Goal: Task Accomplishment & Management: Complete application form

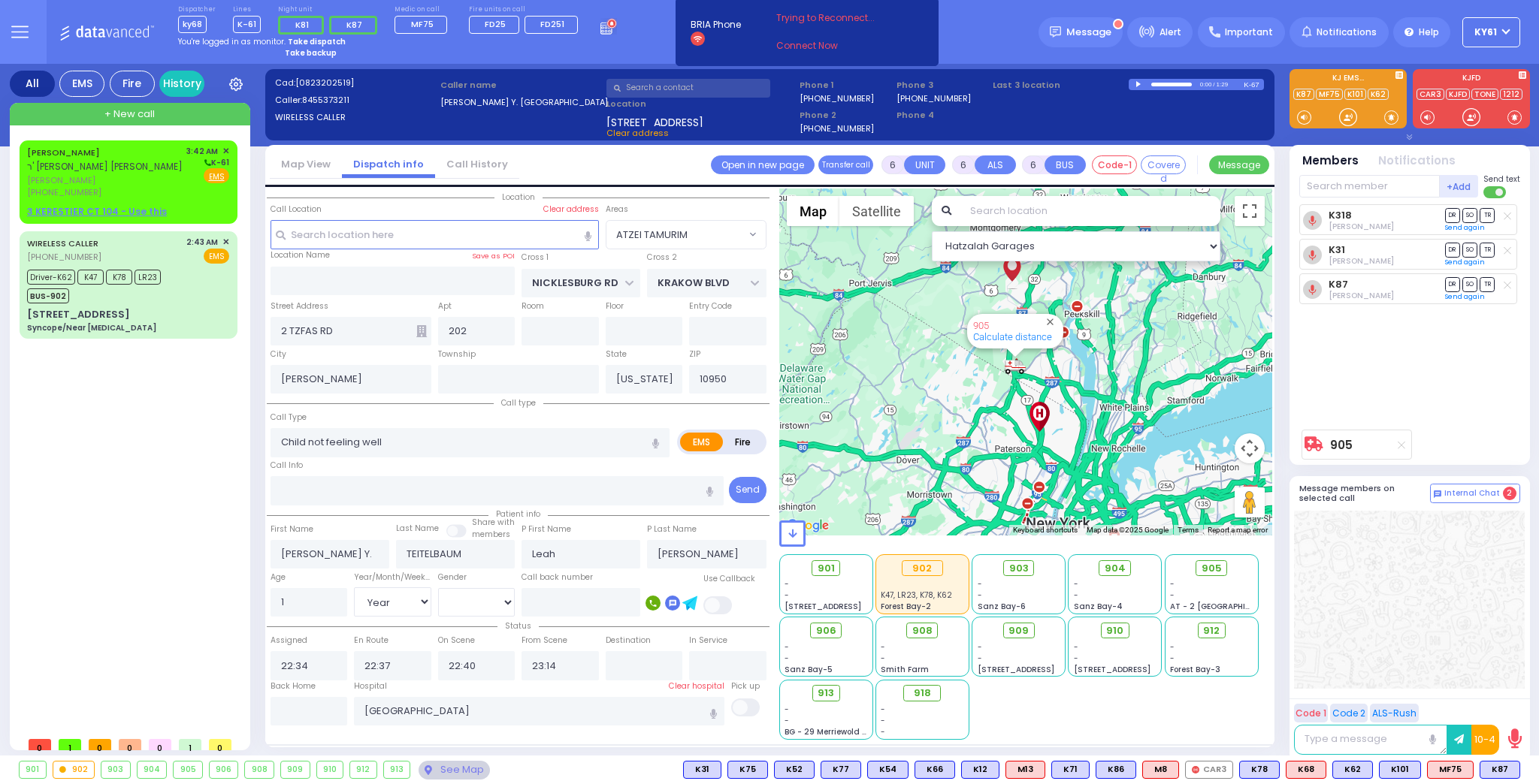
select select "ATZEI TAMURIM"
select select "Year"
select select "[DEMOGRAPHIC_DATA]"
click at [178, 188] on div "[PHONE_NUMBER]" at bounding box center [104, 192] width 154 height 13
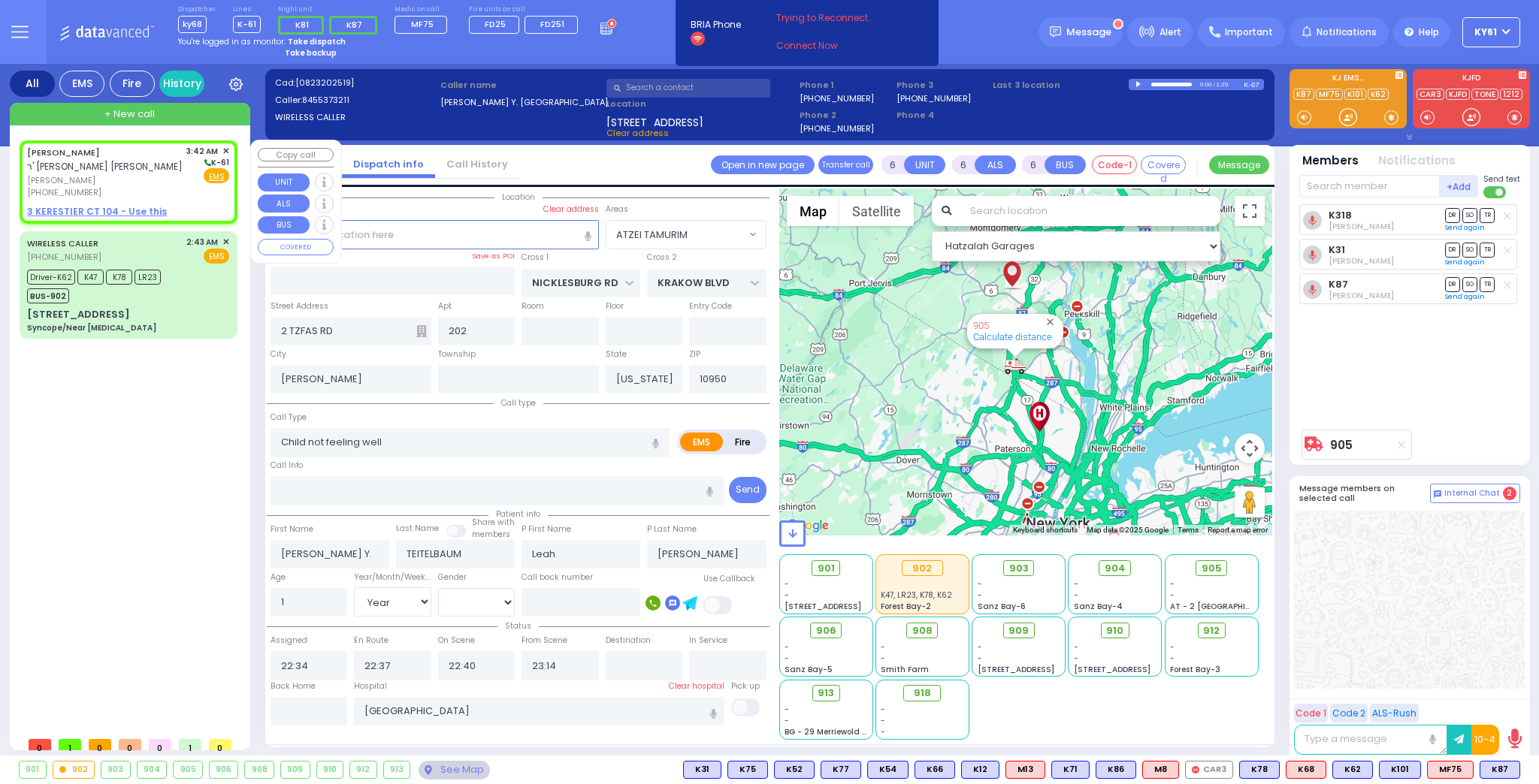
type input "2"
type input "1"
select select
radio input "true"
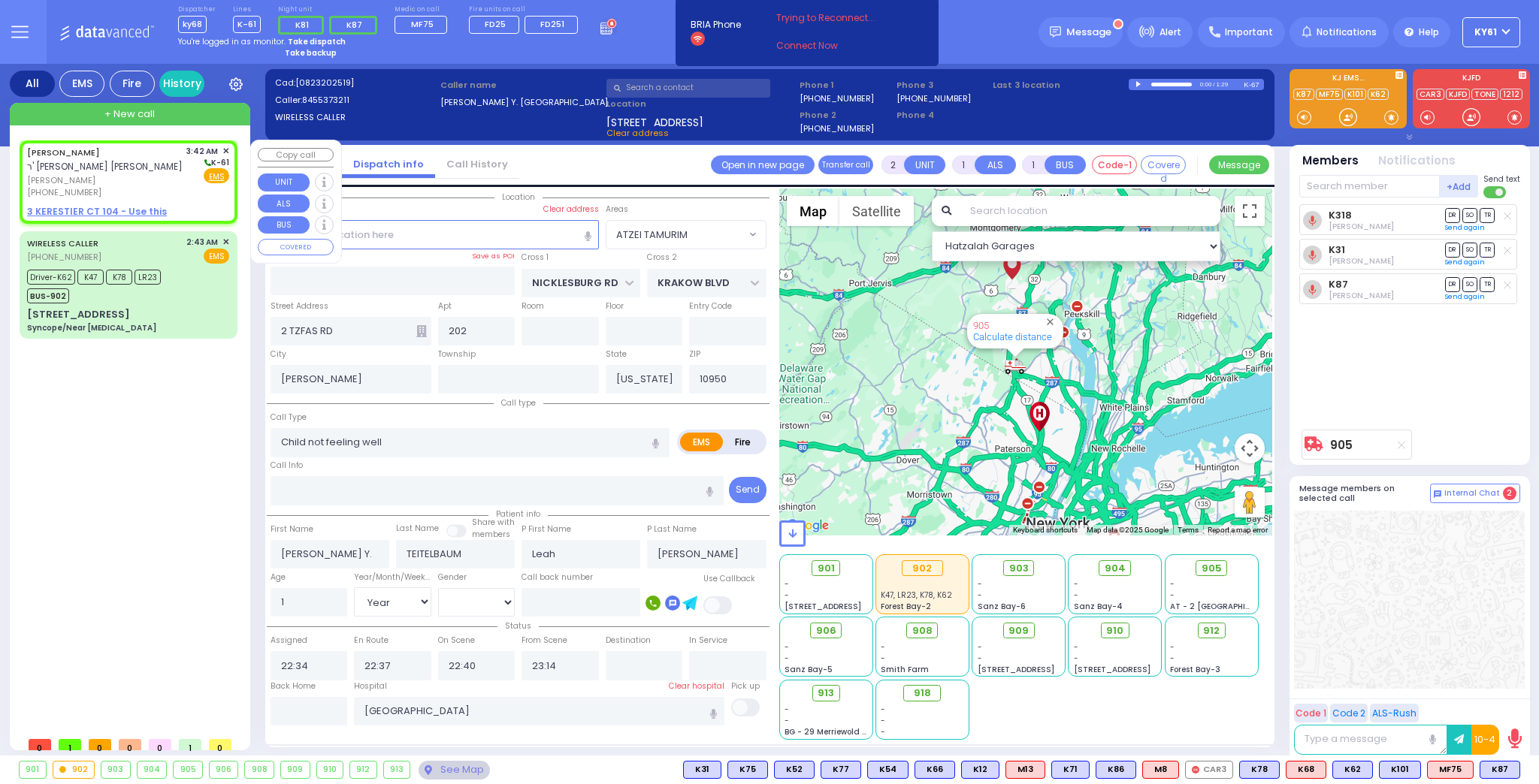
type input "[PERSON_NAME]"
type input "NEUFELD"
select select
type input "03:42"
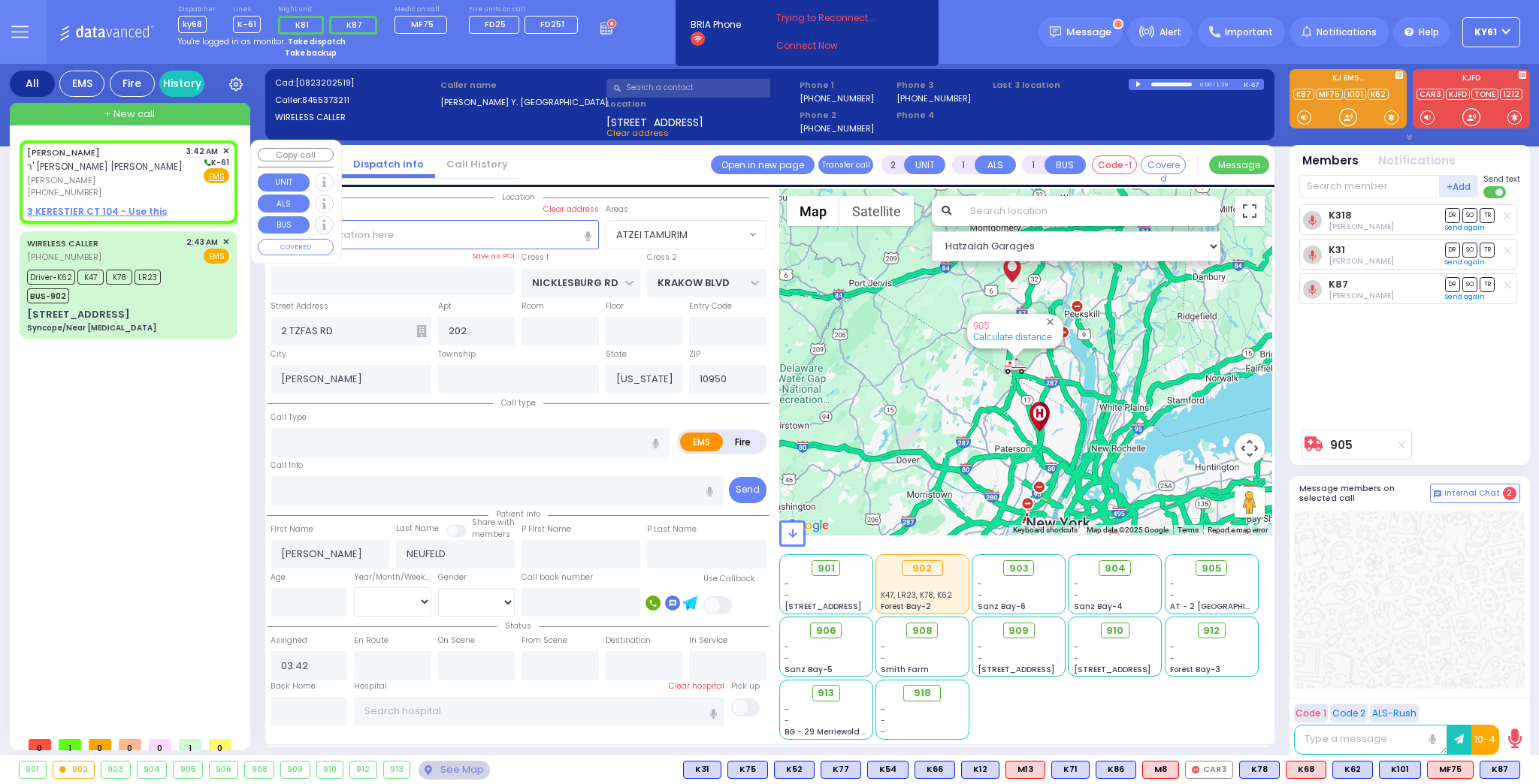
select select "Hatzalah Garages"
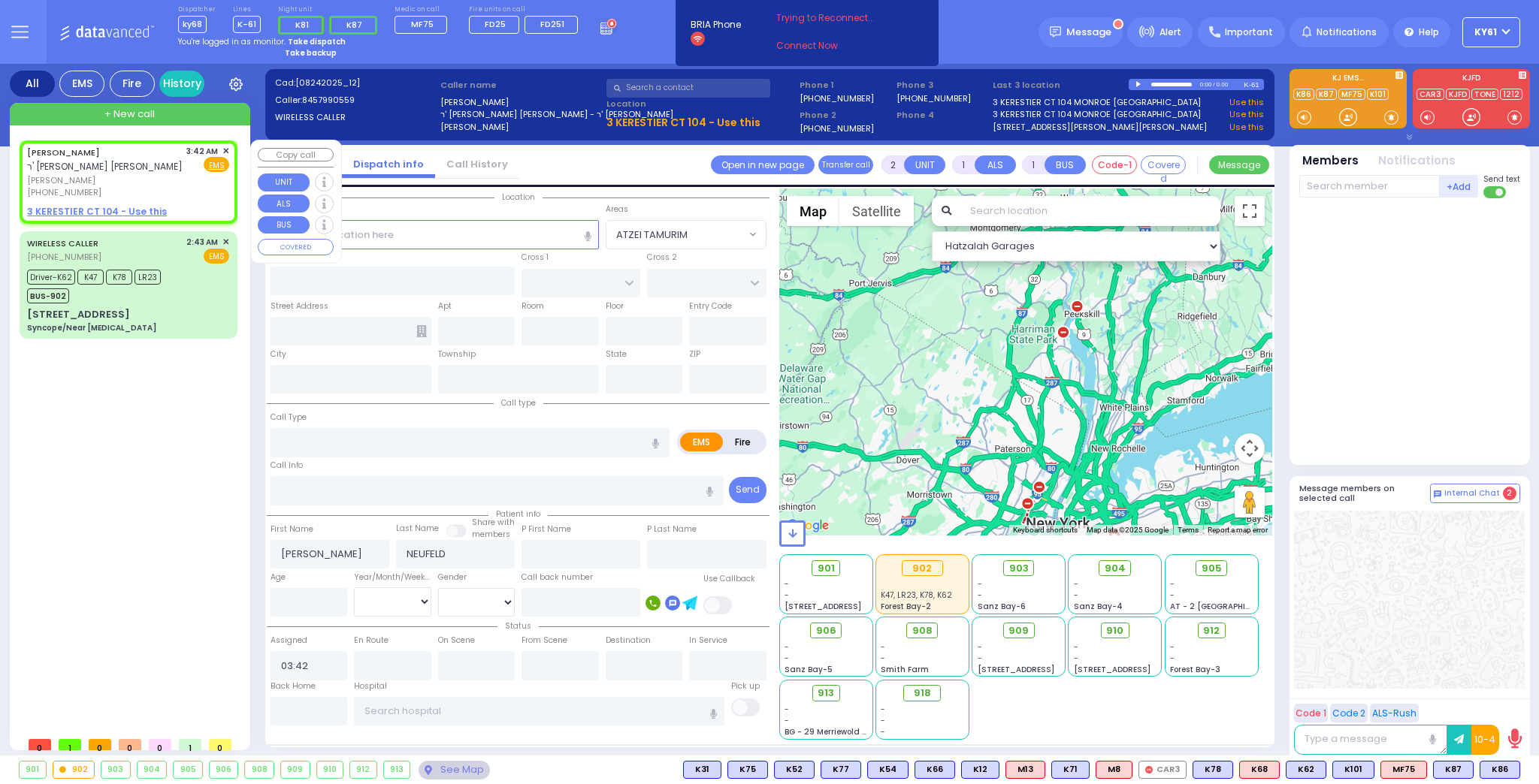
select select
radio input "true"
select select
select select "Hatzalah Garages"
click at [223, 150] on span "✕" at bounding box center [225, 151] width 6 height 13
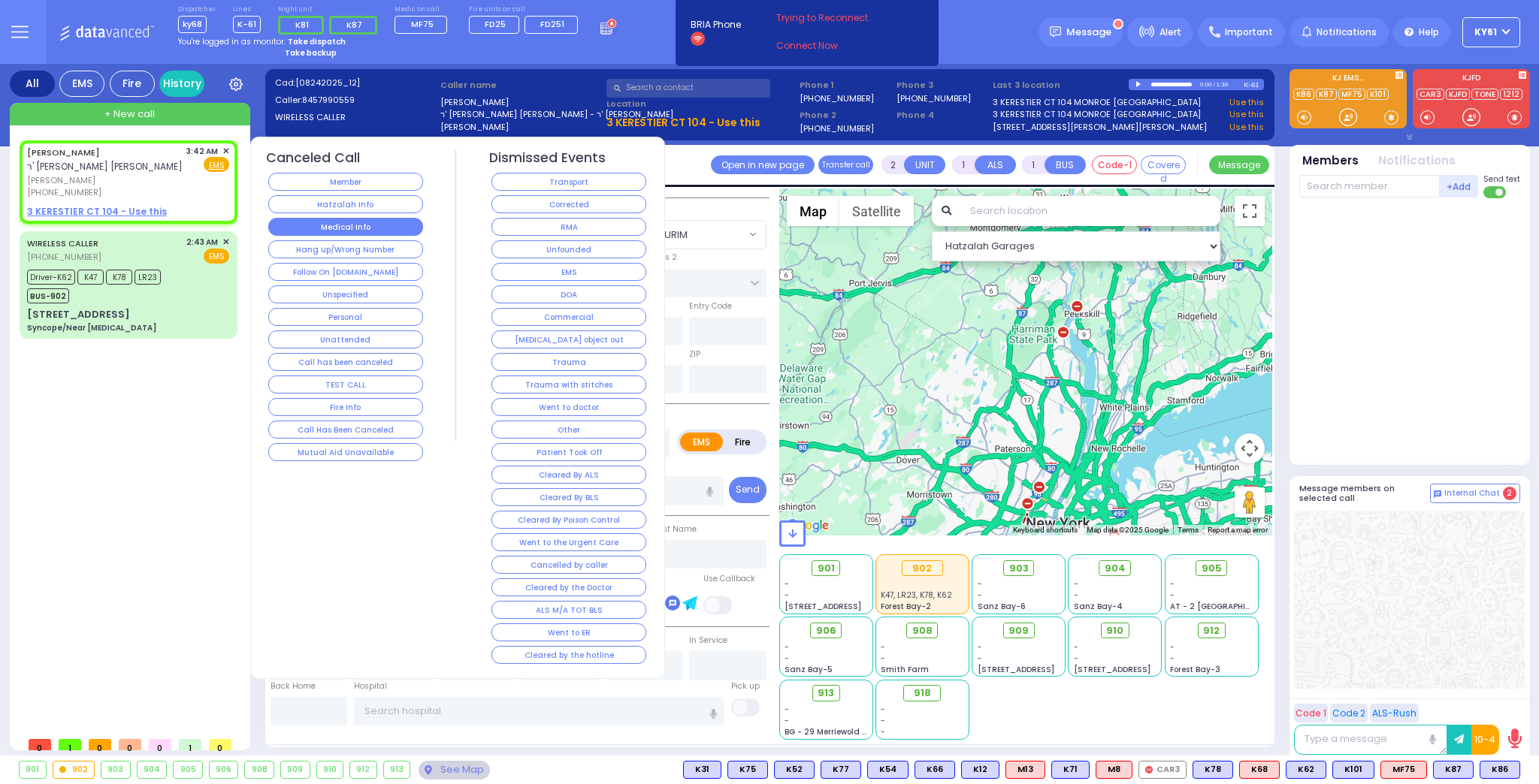
click at [299, 227] on button "Medical Info" at bounding box center [345, 227] width 155 height 18
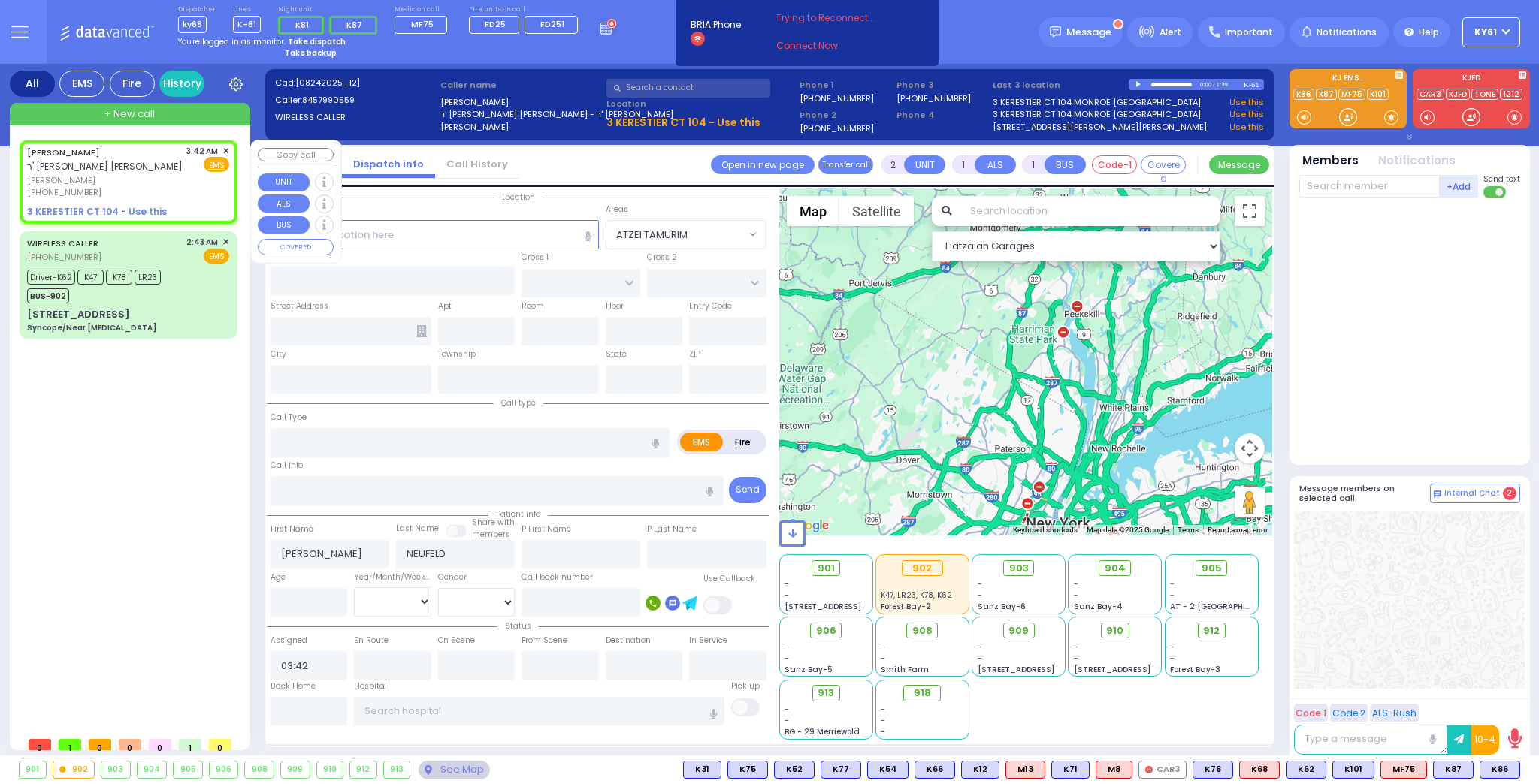
select select
radio input "true"
select select
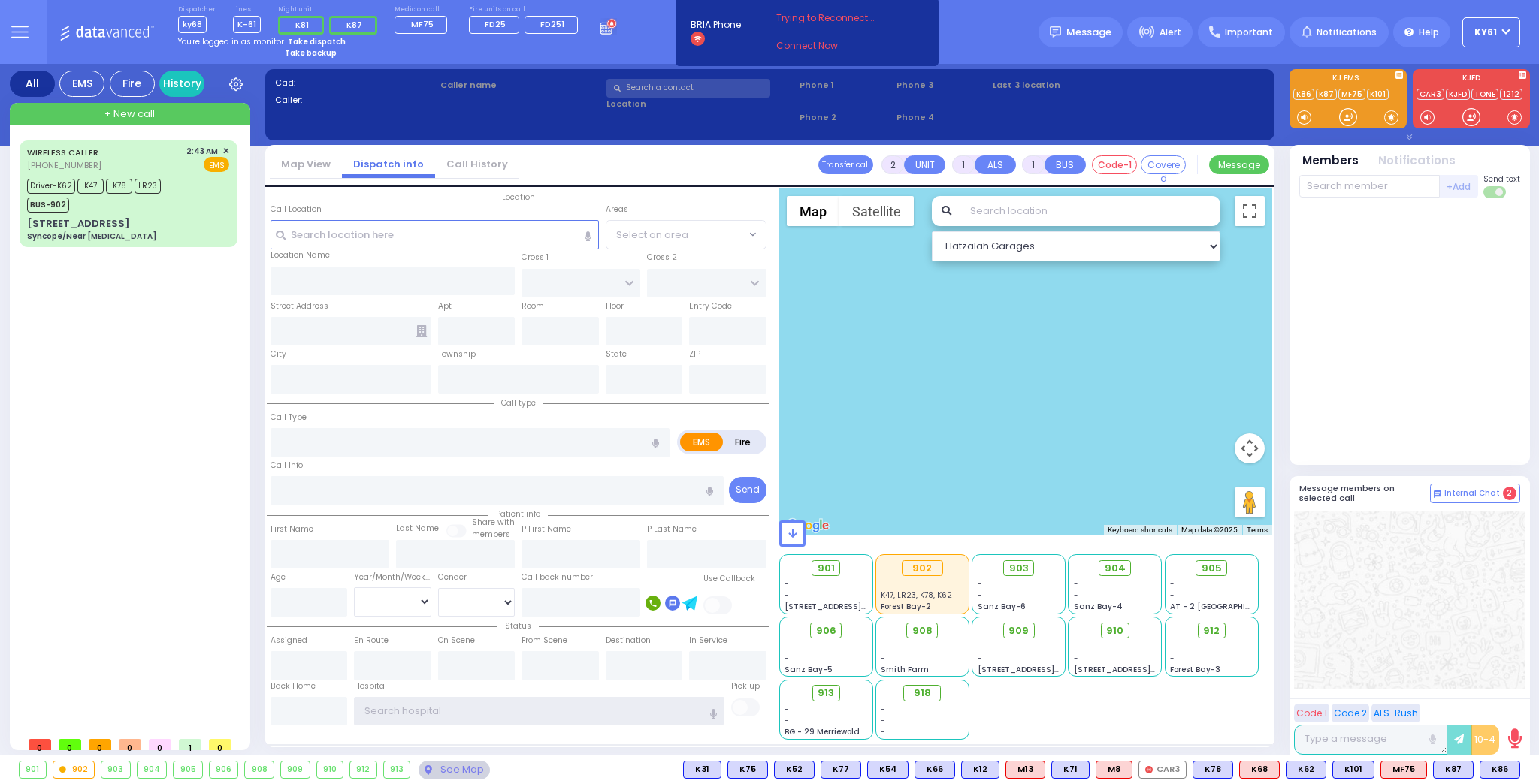
type input "ky61"
click at [314, 38] on strong "Take dispatch" at bounding box center [316, 42] width 58 height 11
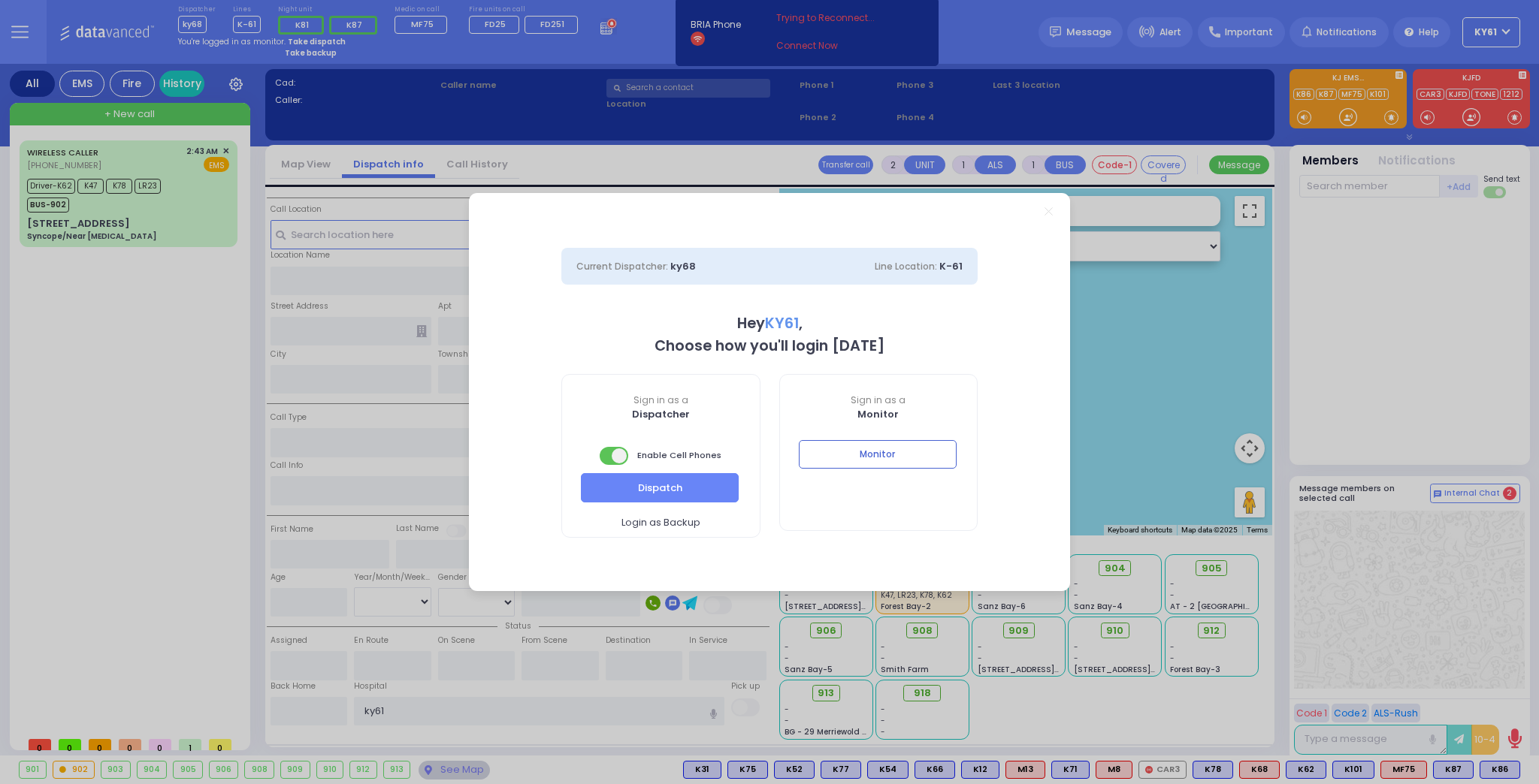
select select "7"
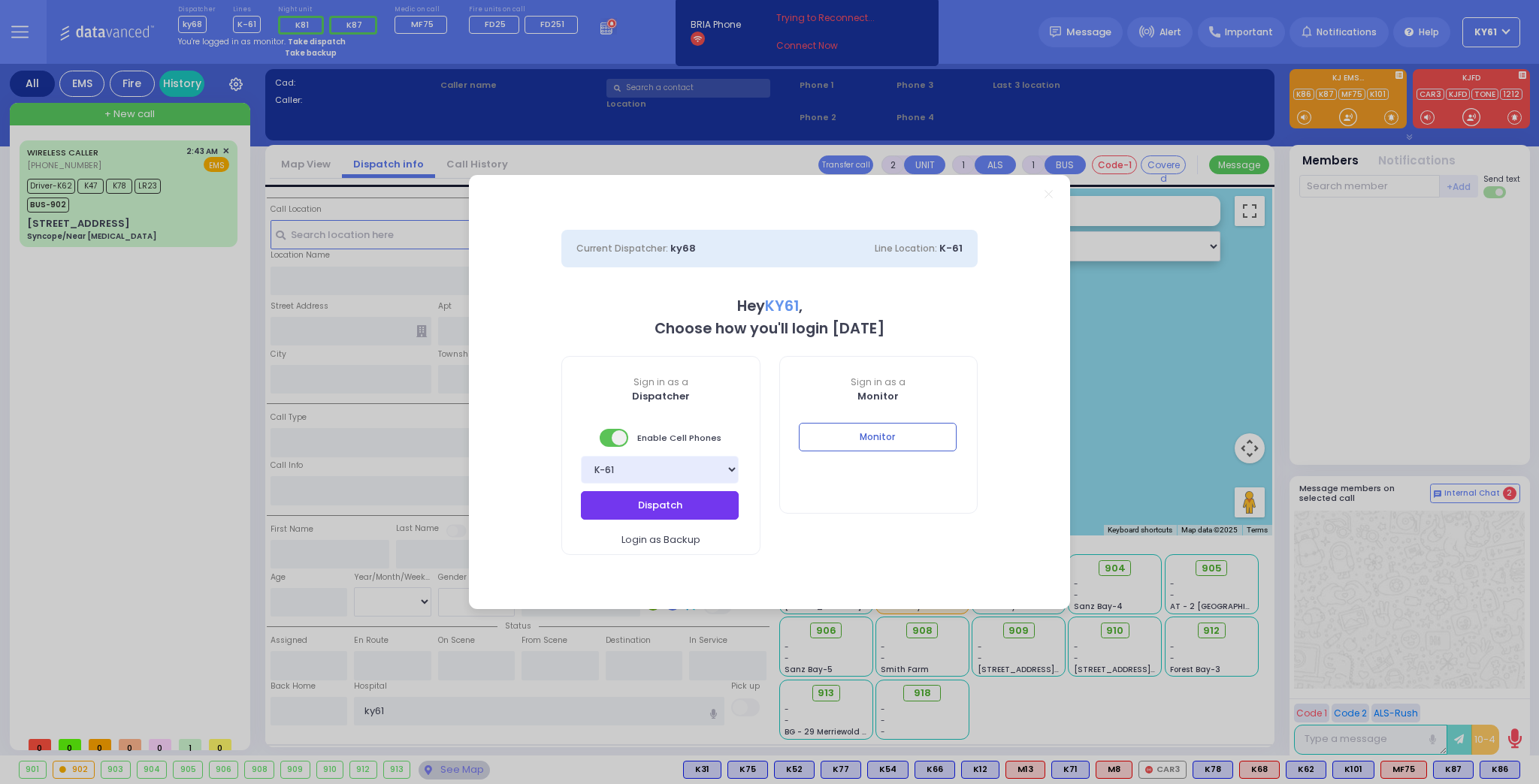
click at [647, 509] on button "Dispatch" at bounding box center [660, 506] width 158 height 29
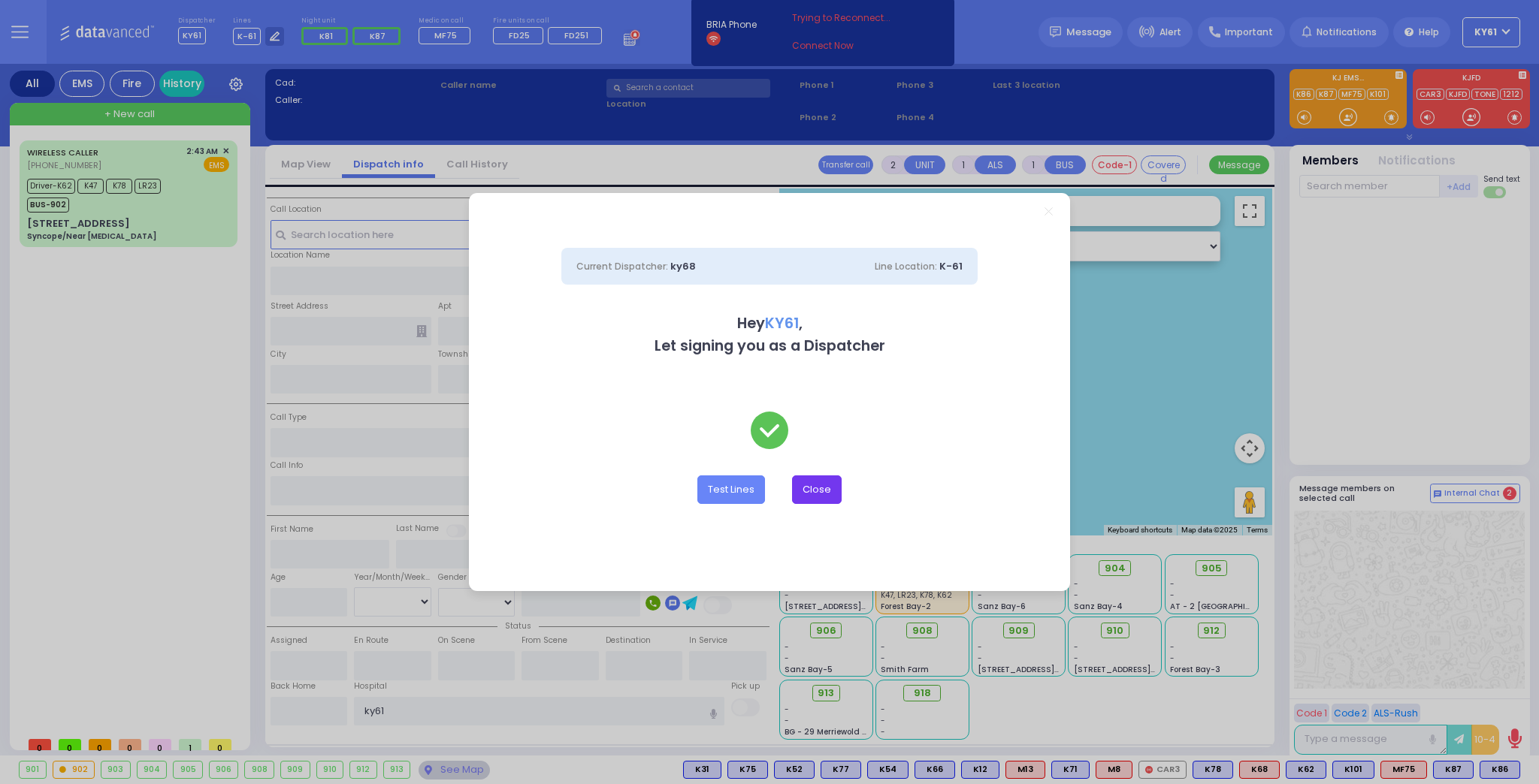
click at [814, 486] on button "Close" at bounding box center [816, 490] width 50 height 29
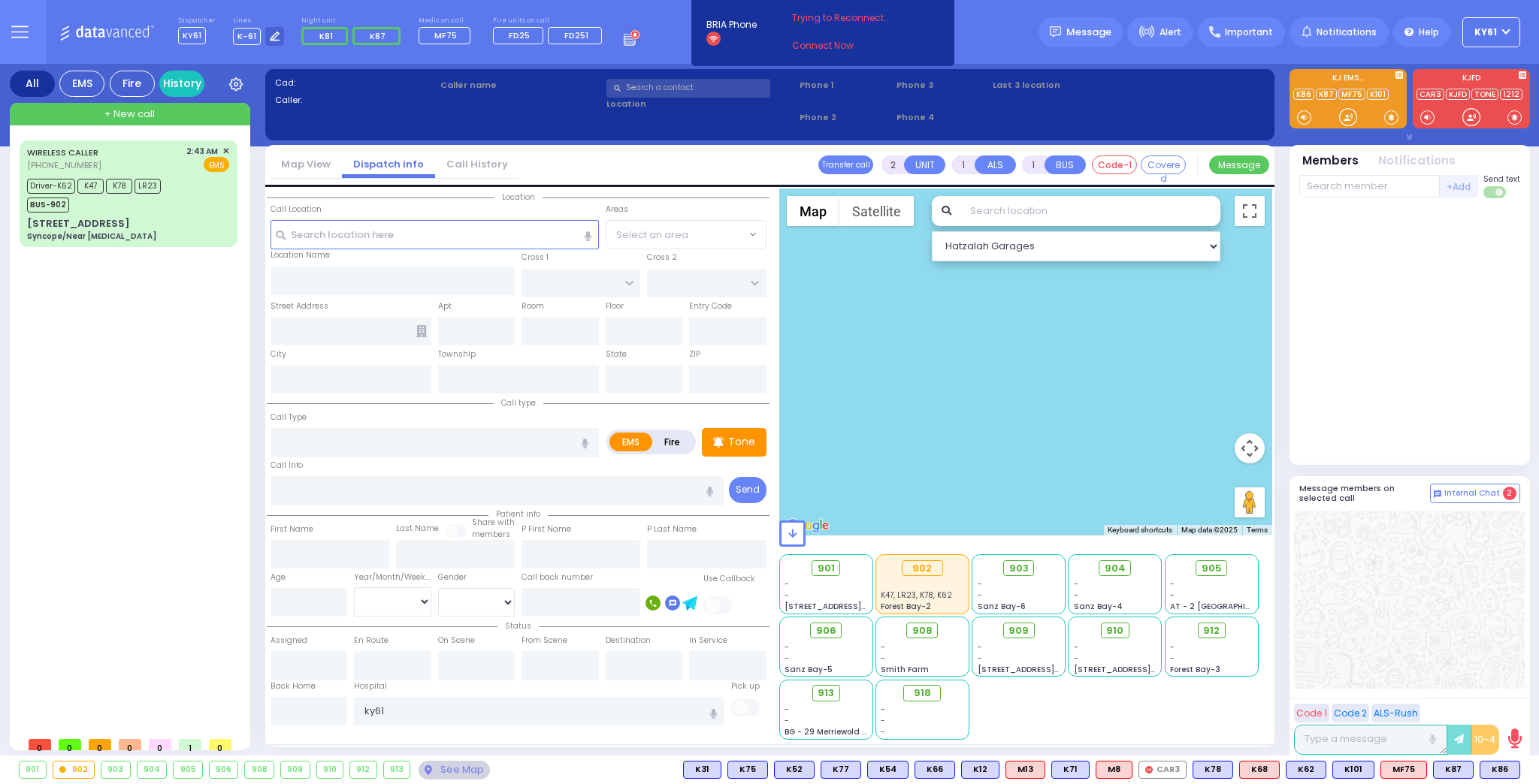
drag, startPoint x: 1393, startPoint y: 441, endPoint x: 1398, endPoint y: 433, distance: 9.4
click at [1397, 433] on div at bounding box center [1410, 331] width 221 height 256
click at [199, 202] on div "Driver-K62 K47 K78 LR23 BUS-902" at bounding box center [128, 194] width 202 height 38
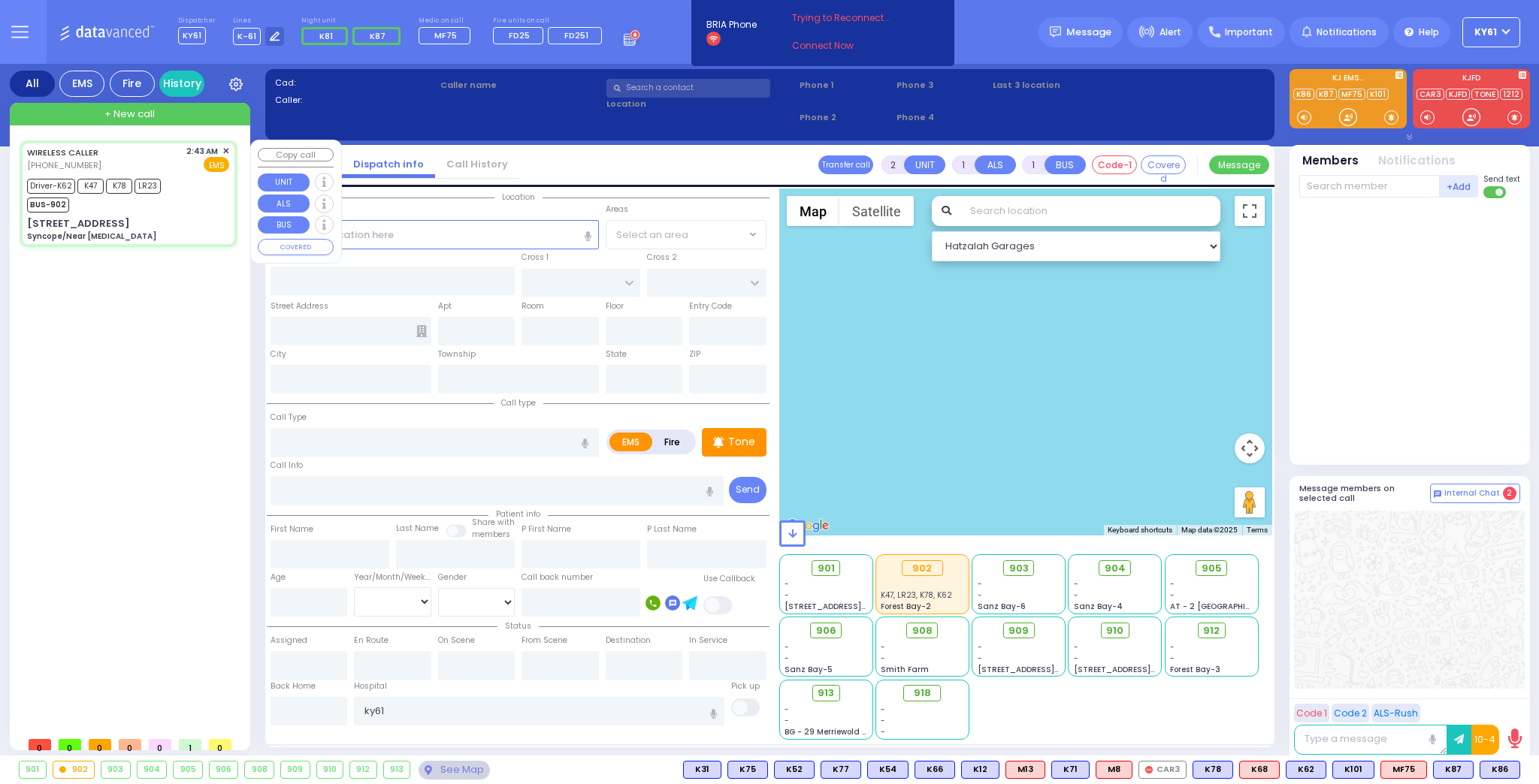
type input "6"
select select
type input "Syncope/Near [MEDICAL_DATA]"
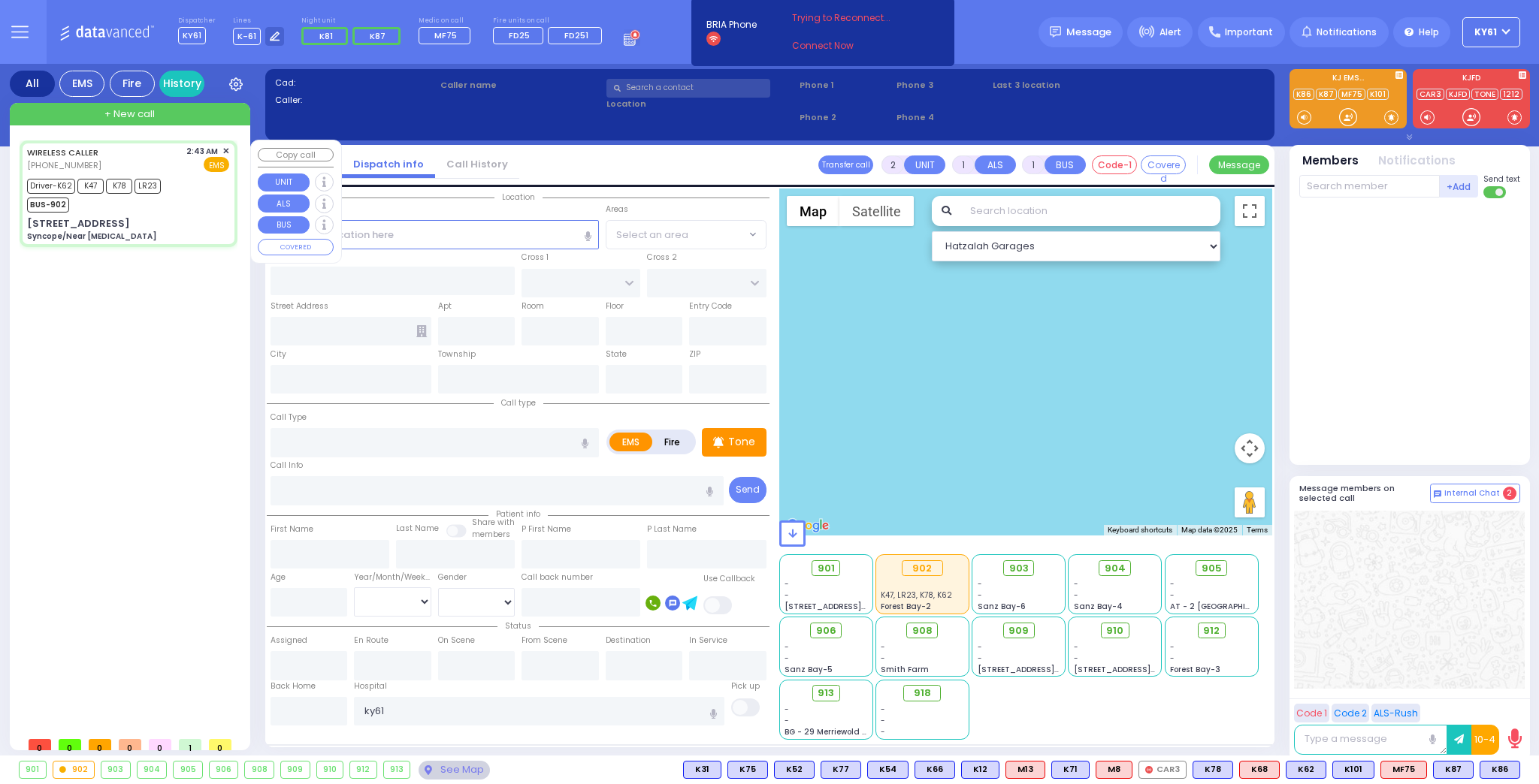
radio input "true"
type input "Chaim"
type input "Teitelbaun"
type input "26"
select select "Year"
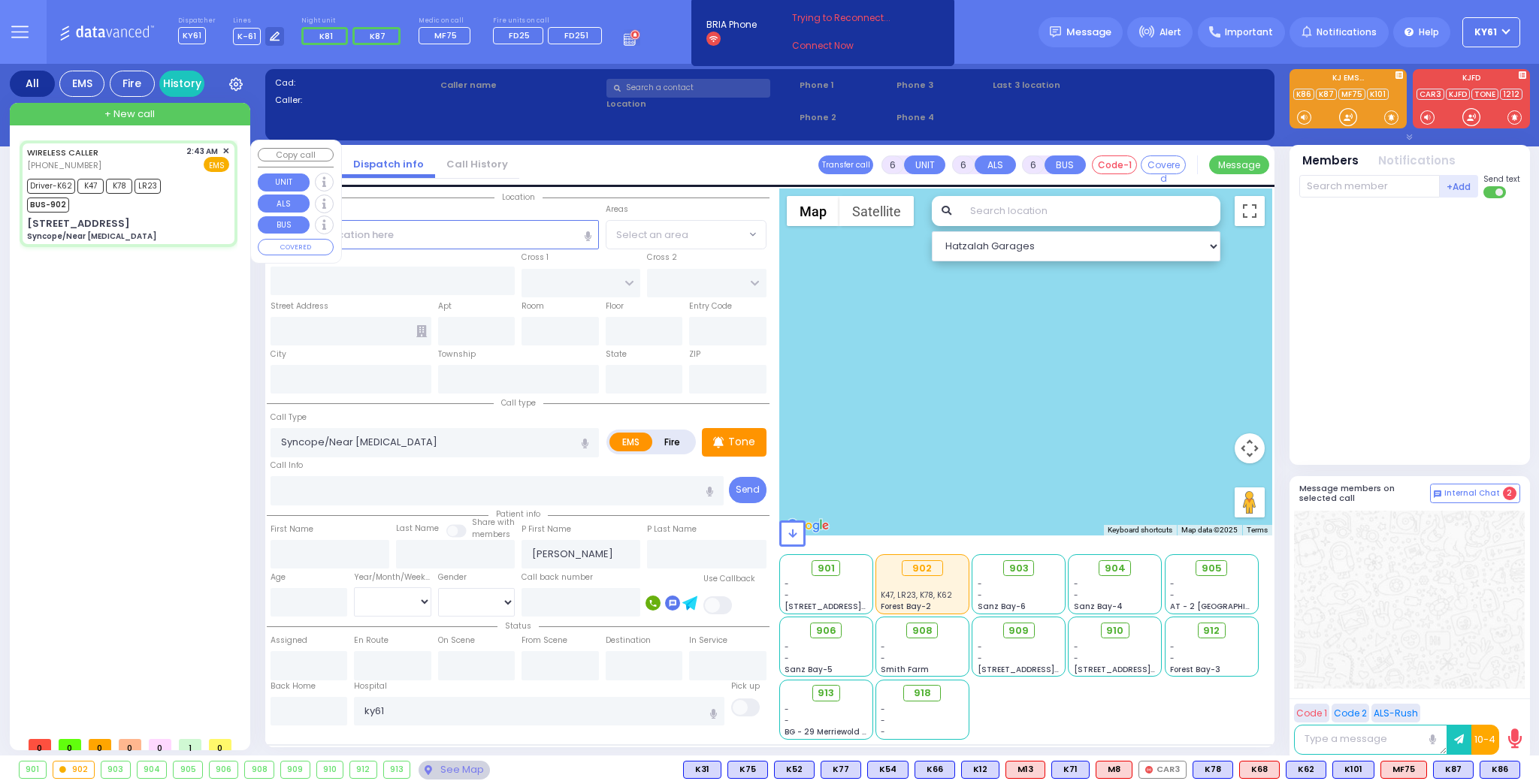
select select "[DEMOGRAPHIC_DATA]"
type input "02:43"
type input "02:45"
type input "02:47"
type input "03:05"
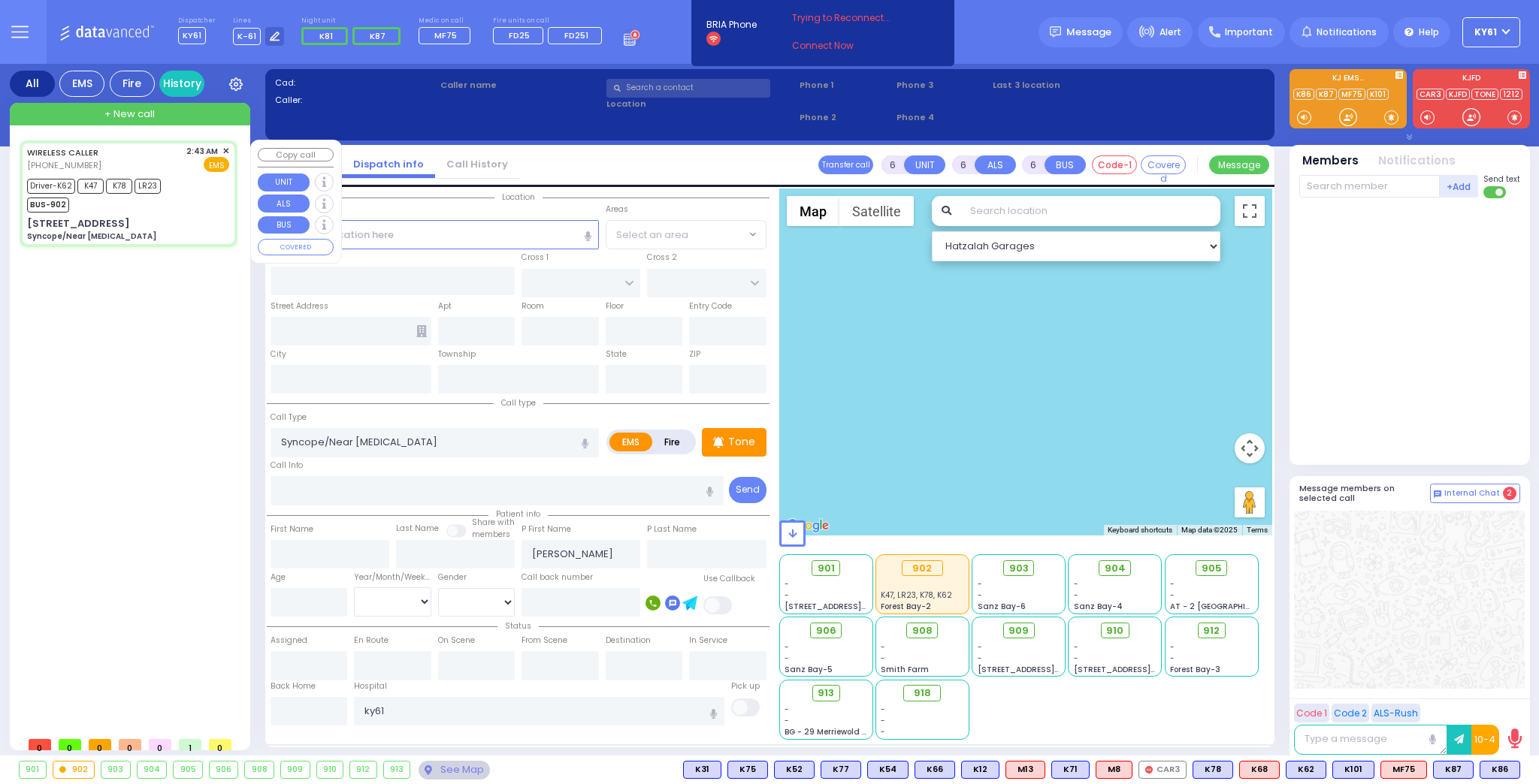
type input "03:25"
type input "03:33"
type input "St. Anthonys Comm Hospital"
type input "CHUST RD"
type input "BEER SHEVA"
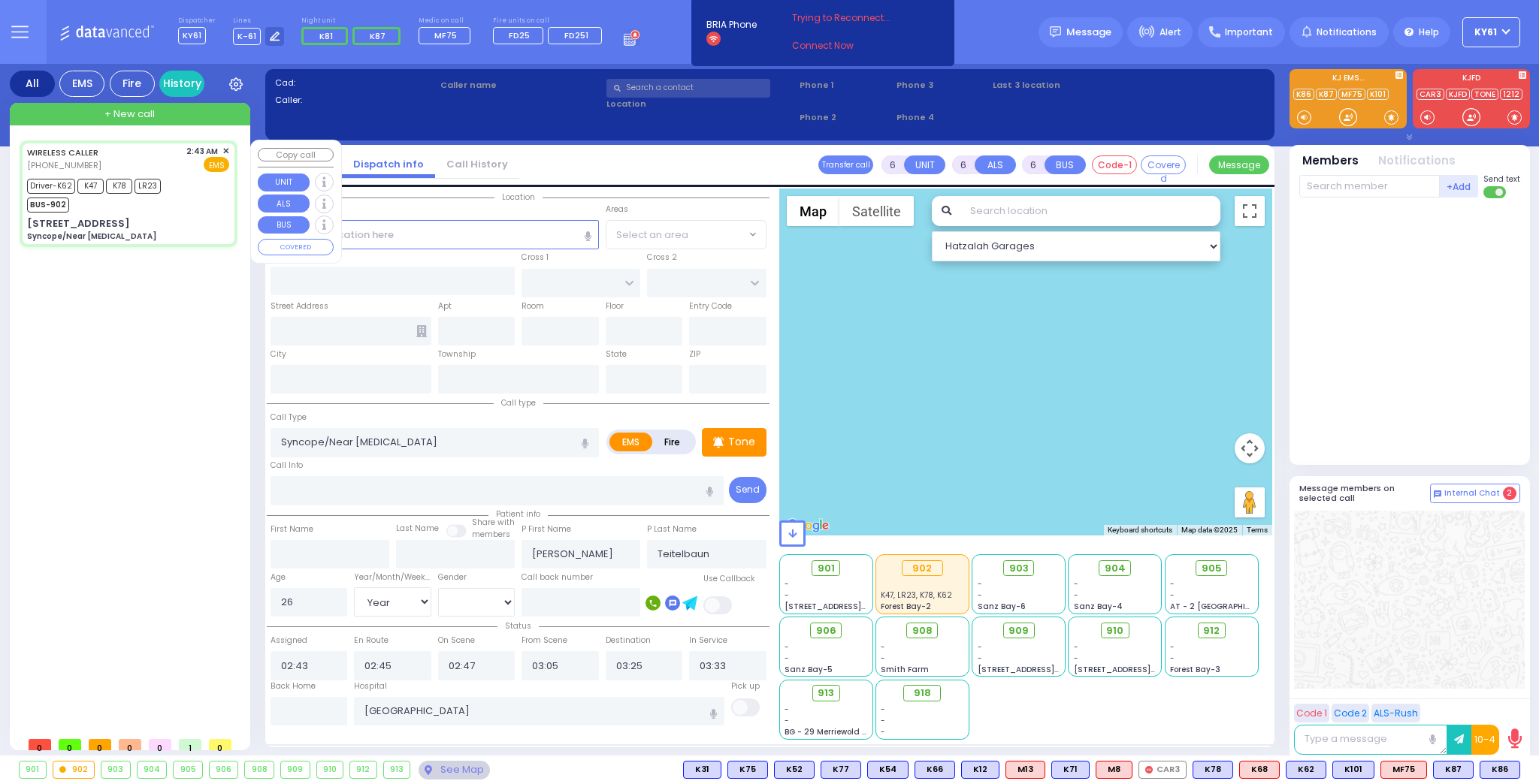
type input "2 Beer Sheva St"
type input "304"
type input "[PERSON_NAME]"
type input "[US_STATE]"
type input "10950"
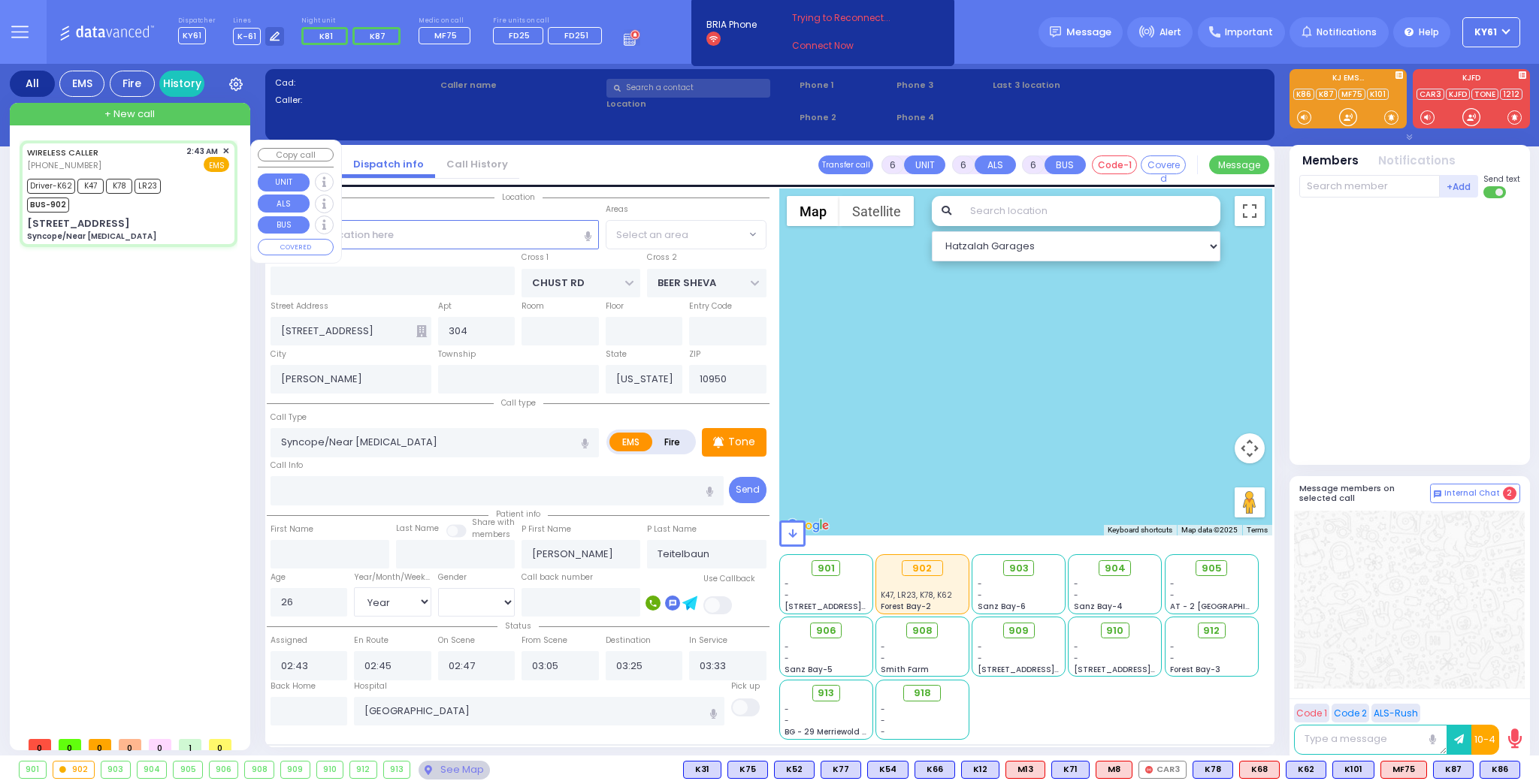
select select "Hatzalah Garages"
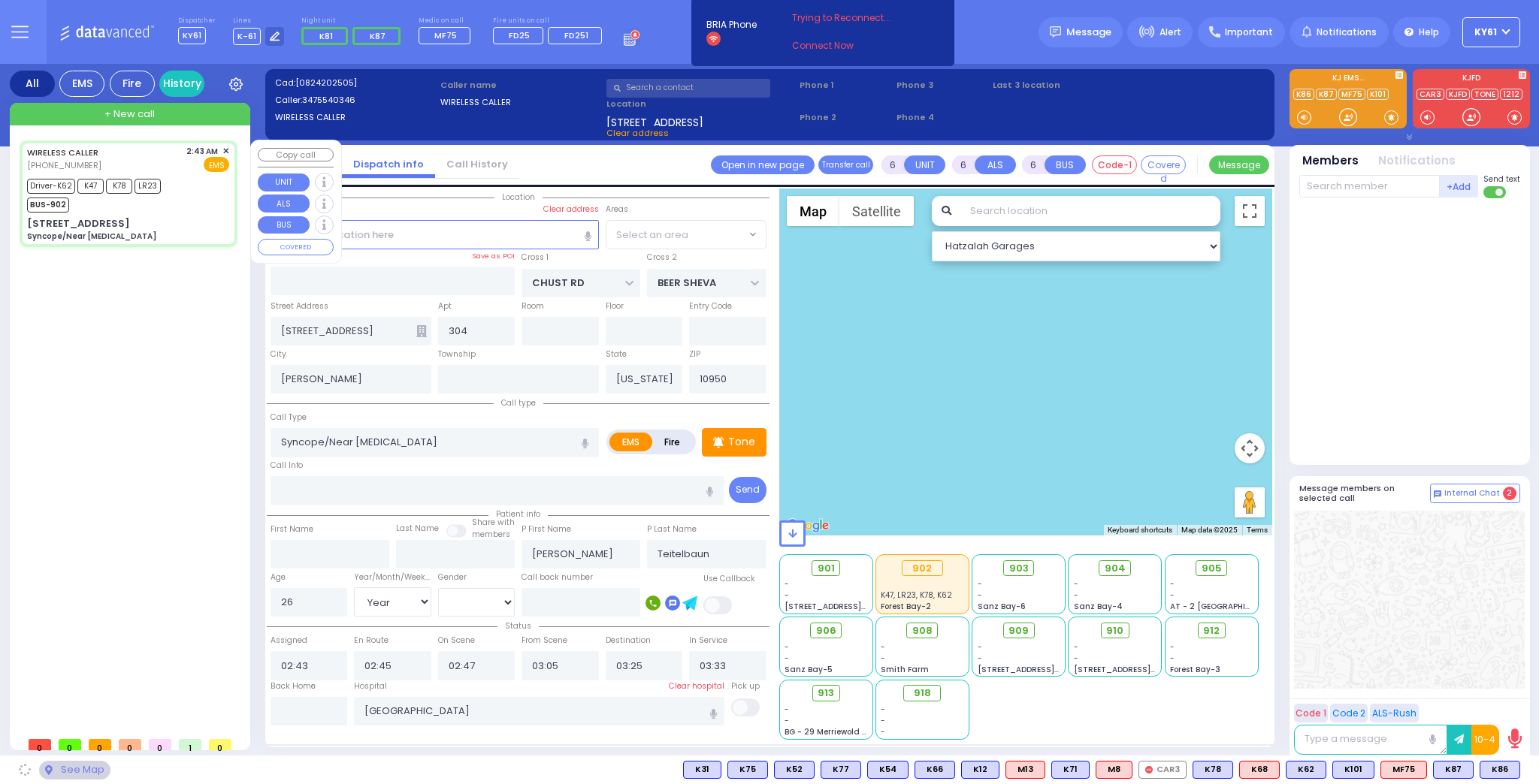
select select "VYOEL MOSHE"
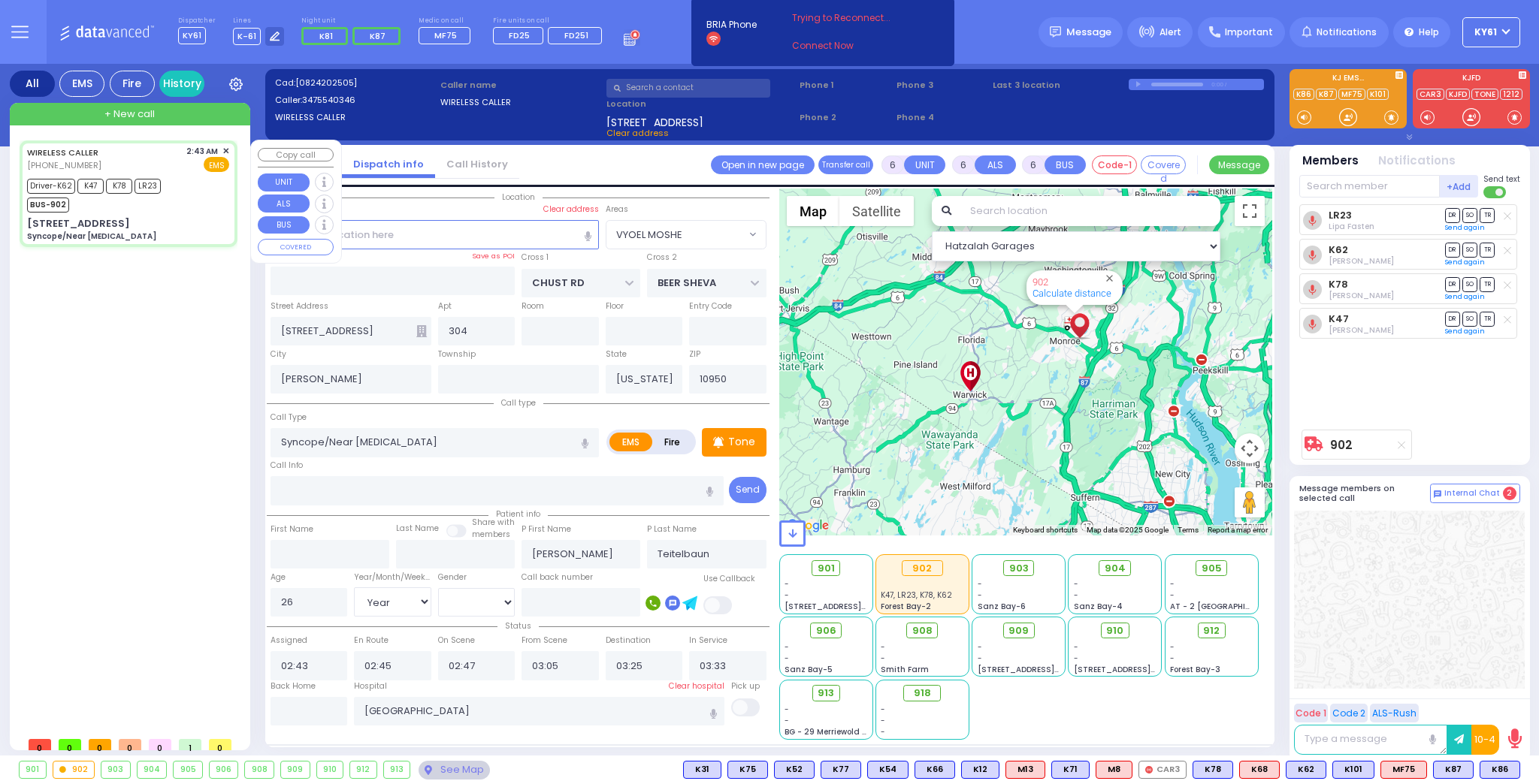
select select
radio input "true"
select select "Year"
select select "[DEMOGRAPHIC_DATA]"
select select "Hatzalah Garages"
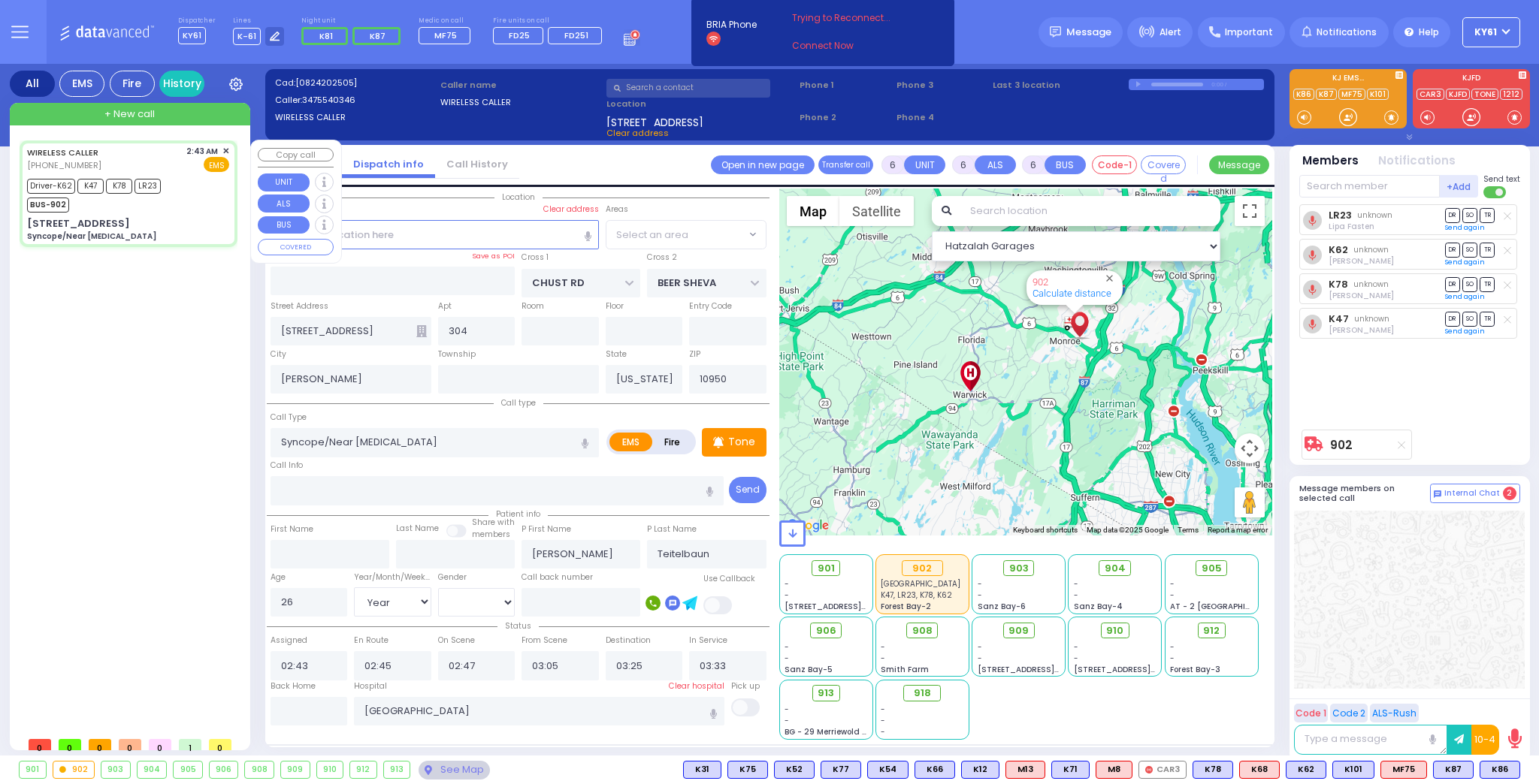
select select "VYOEL MOSHE"
select select
radio input "true"
select select "Year"
select select "[DEMOGRAPHIC_DATA]"
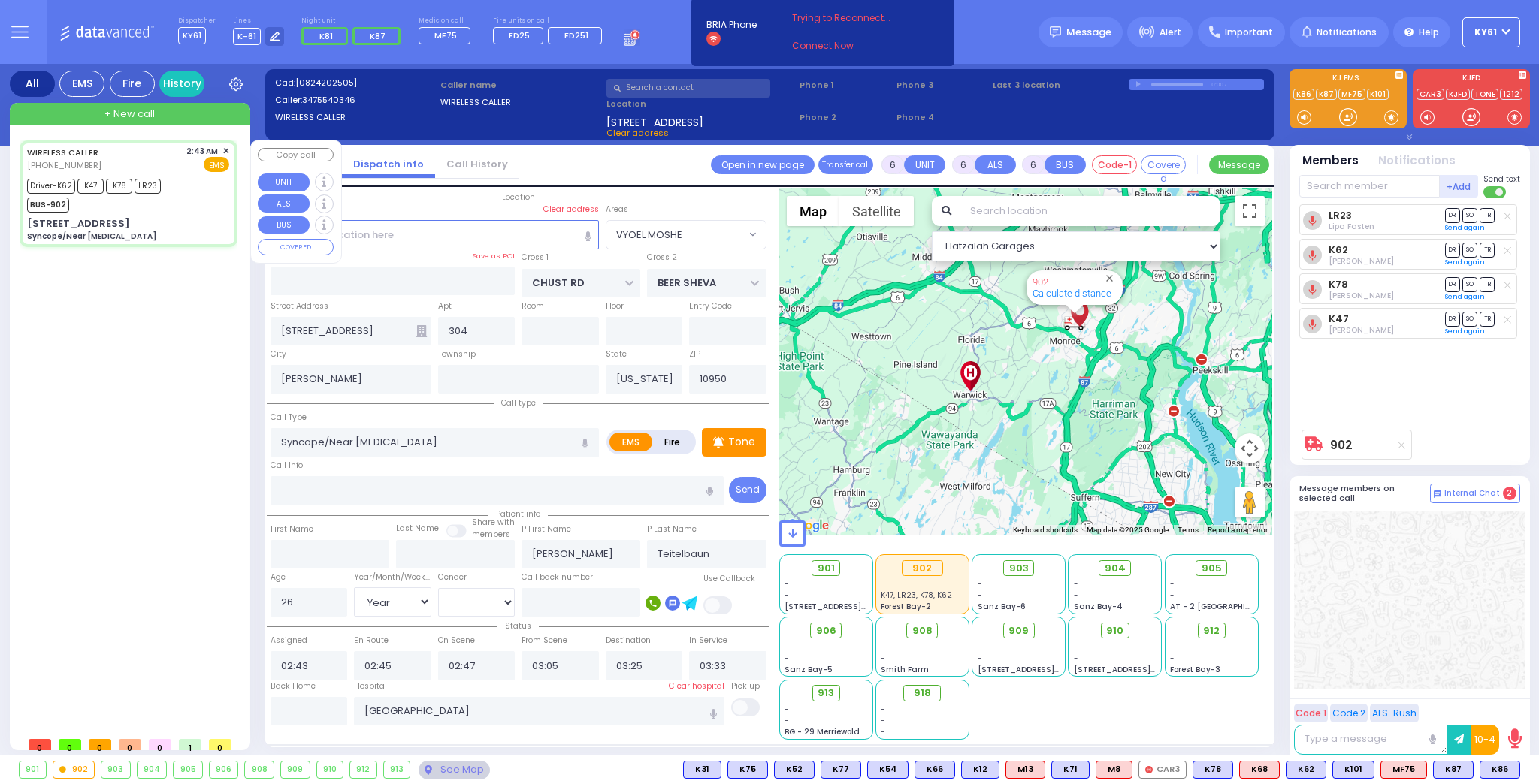
select select "Hatzalah Garages"
select select "VYOEL MOSHE"
select select
radio input "true"
select select "Year"
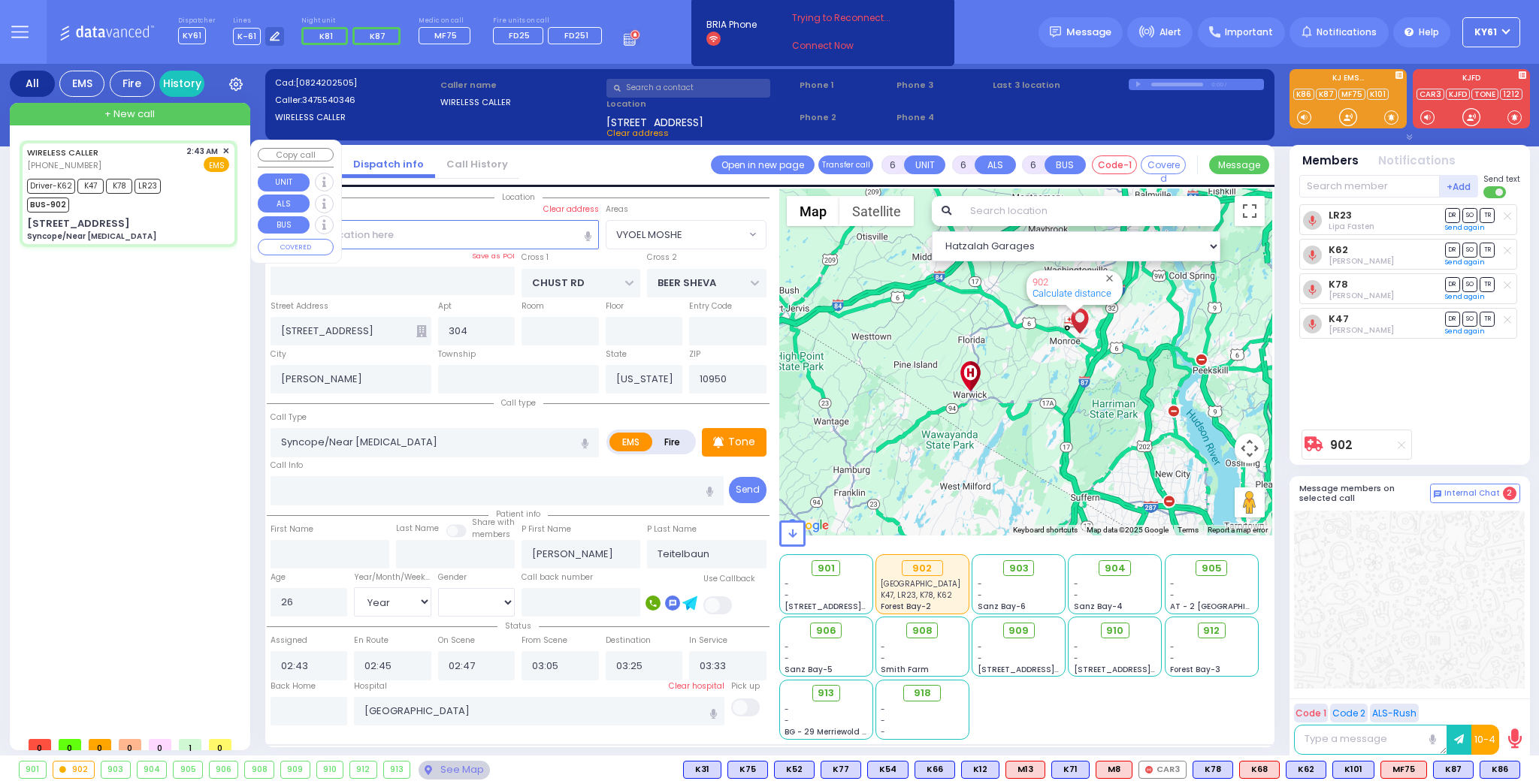
select select "[DEMOGRAPHIC_DATA]"
select select "Hatzalah Garages"
select select "VYOEL MOSHE"
select select
radio input "true"
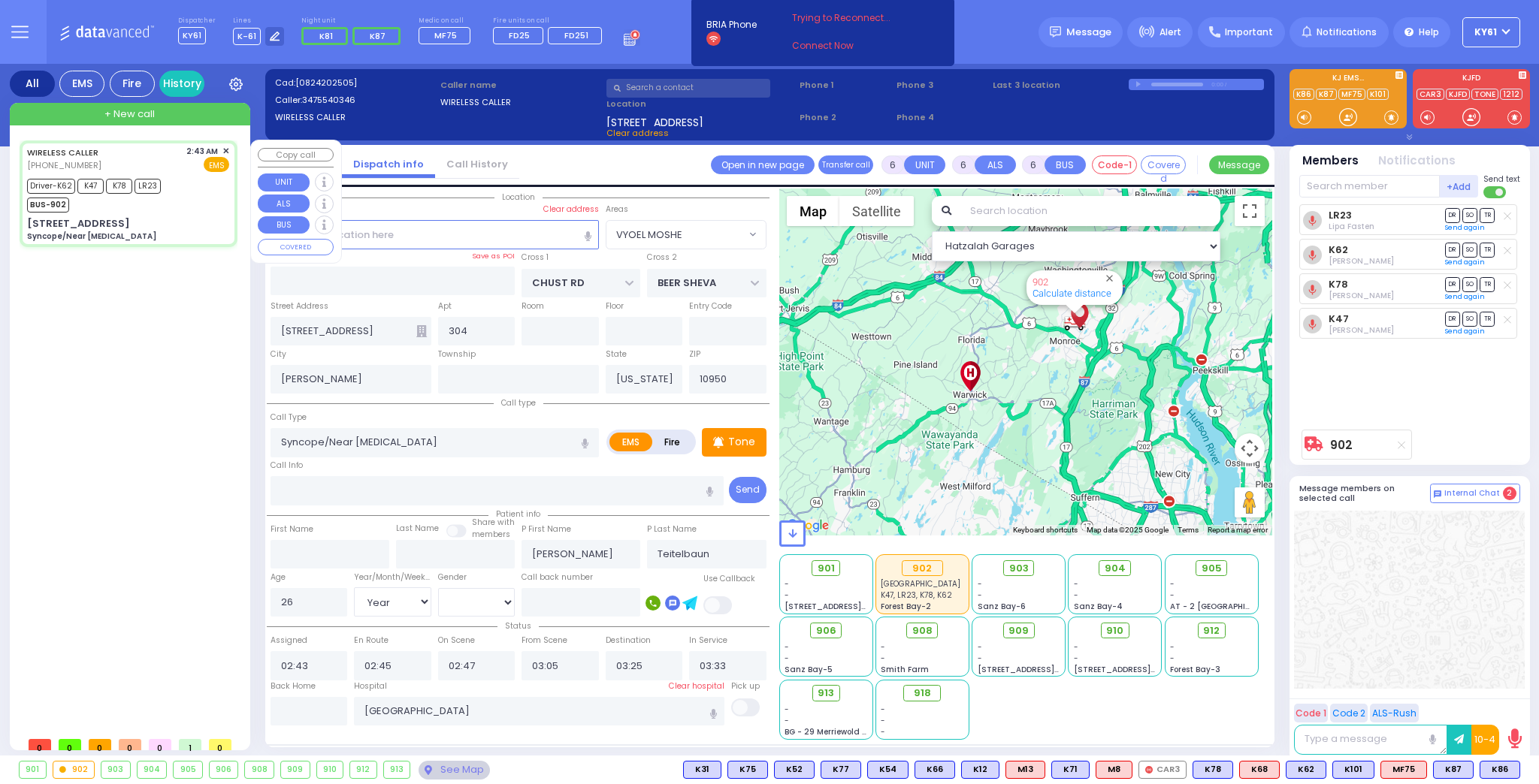
select select "Year"
select select "[DEMOGRAPHIC_DATA]"
select select "Hatzalah Garages"
select select "VYOEL MOSHE"
